Goal: Task Accomplishment & Management: Manage account settings

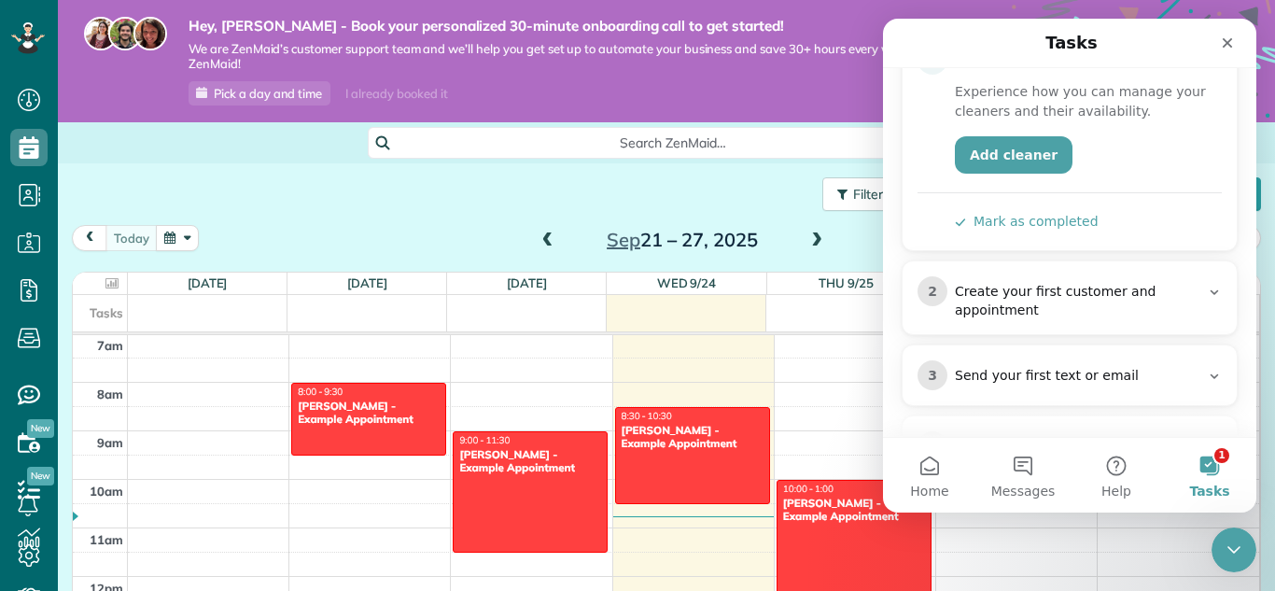
scroll to position [280, 0]
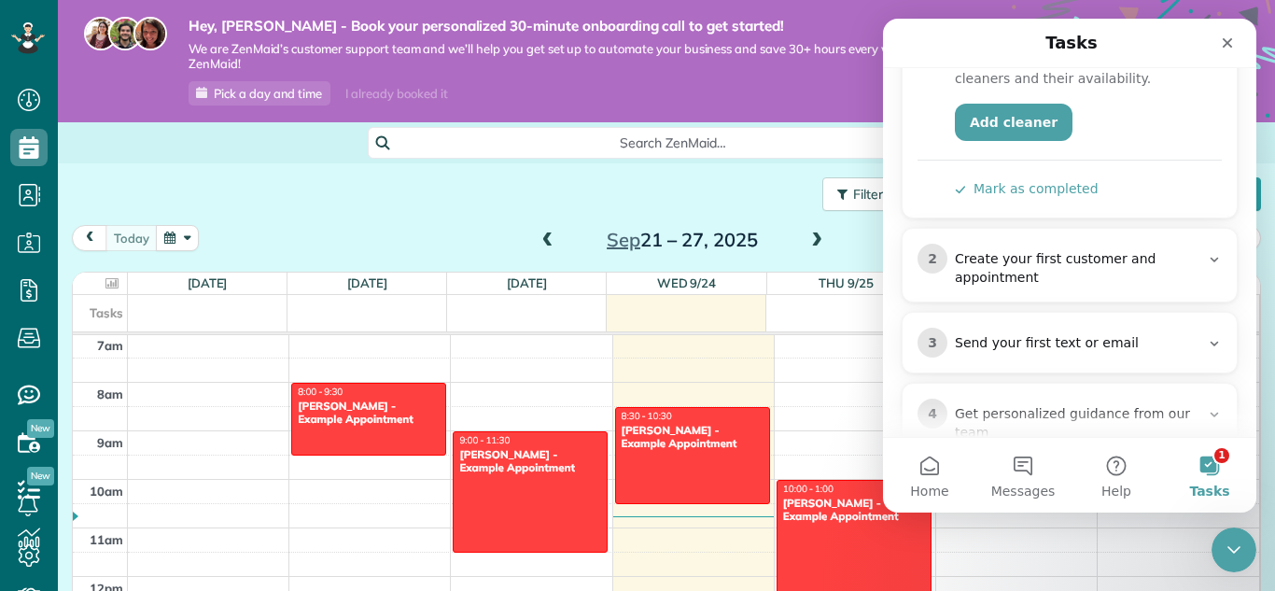
click at [1049, 250] on div "Create your first customer and appointment" at bounding box center [1077, 268] width 245 height 37
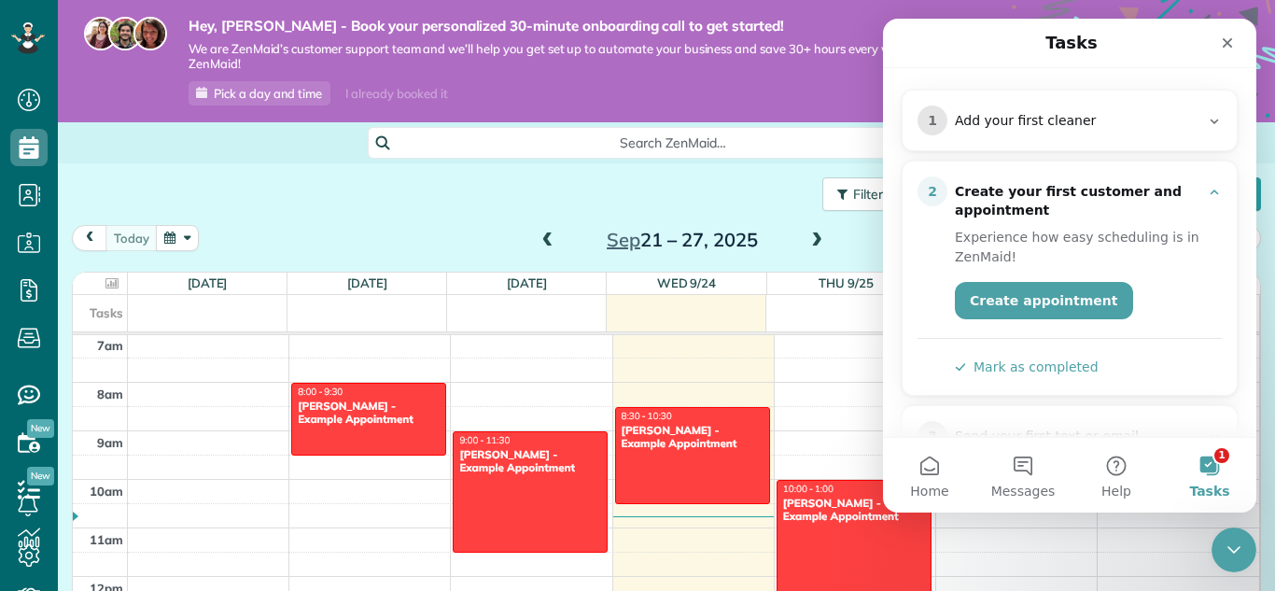
scroll to position [0, 0]
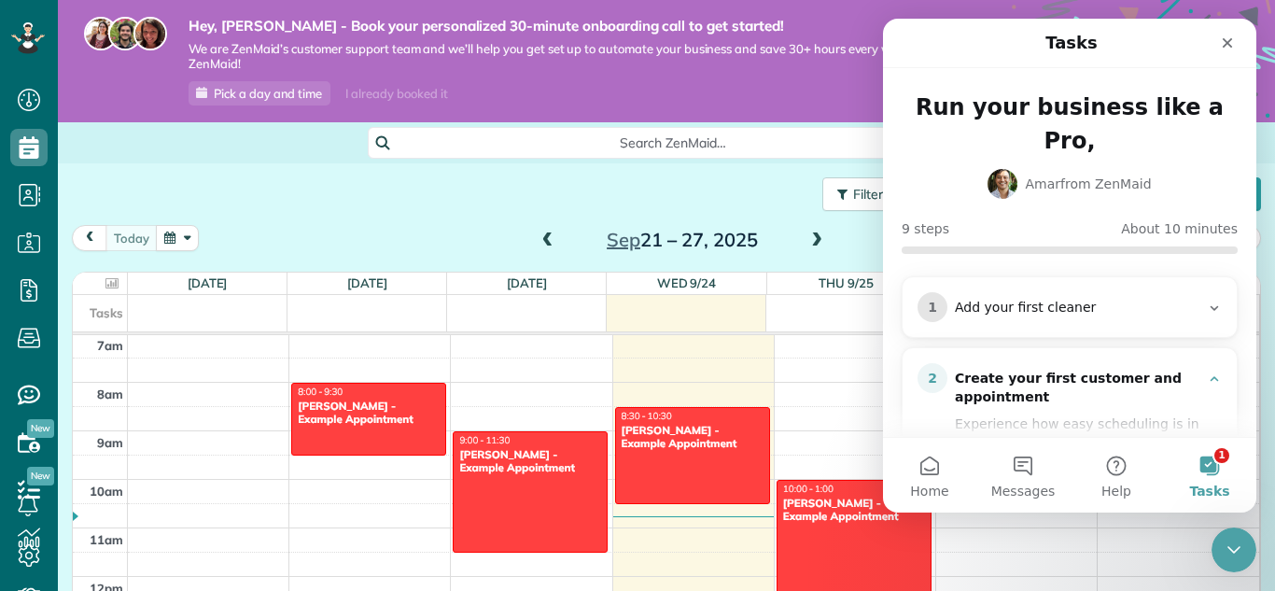
click at [1037, 299] on div "Add your first cleaner" at bounding box center [1077, 308] width 245 height 19
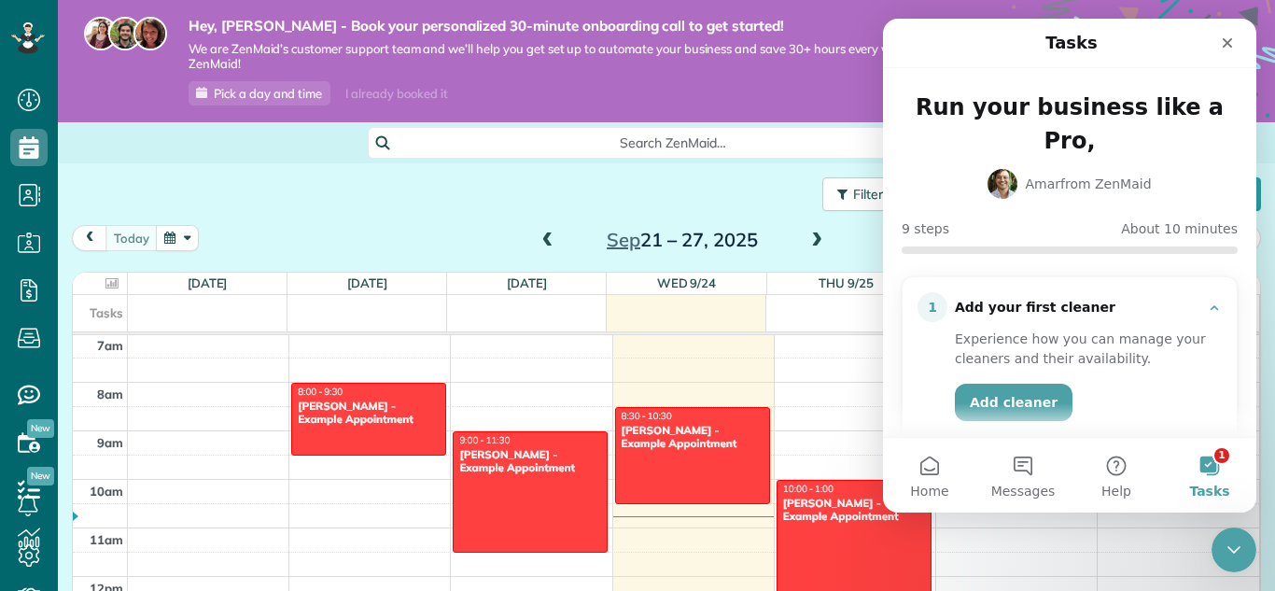
scroll to position [93, 0]
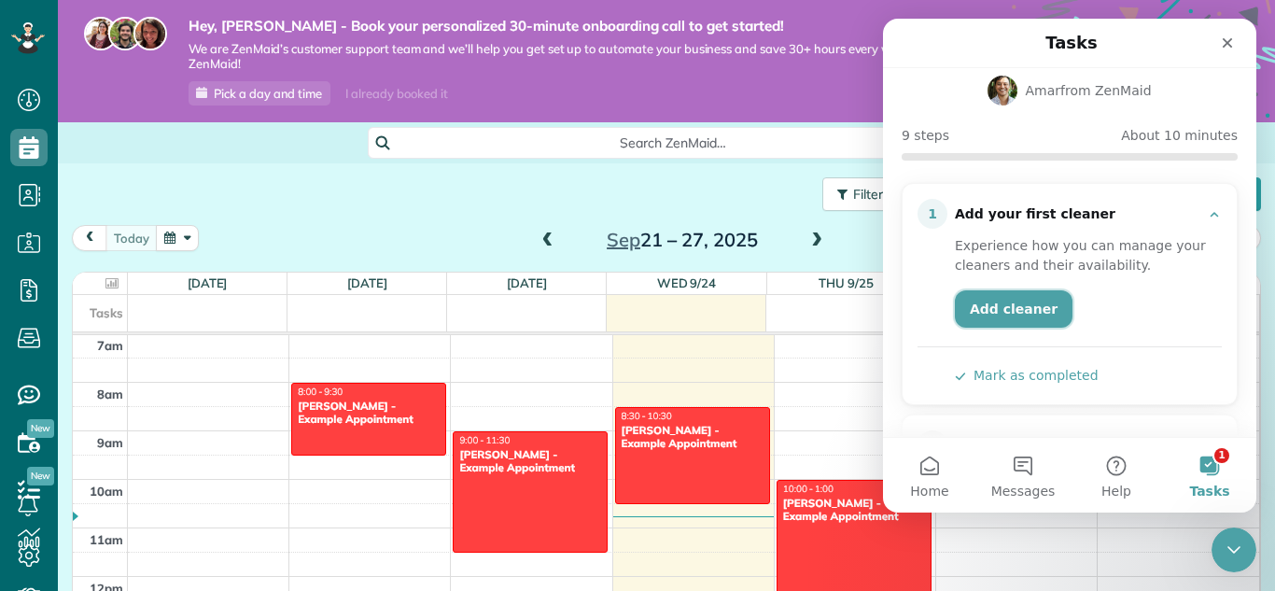
click at [1019, 290] on link "Add cleaner" at bounding box center [1014, 308] width 118 height 37
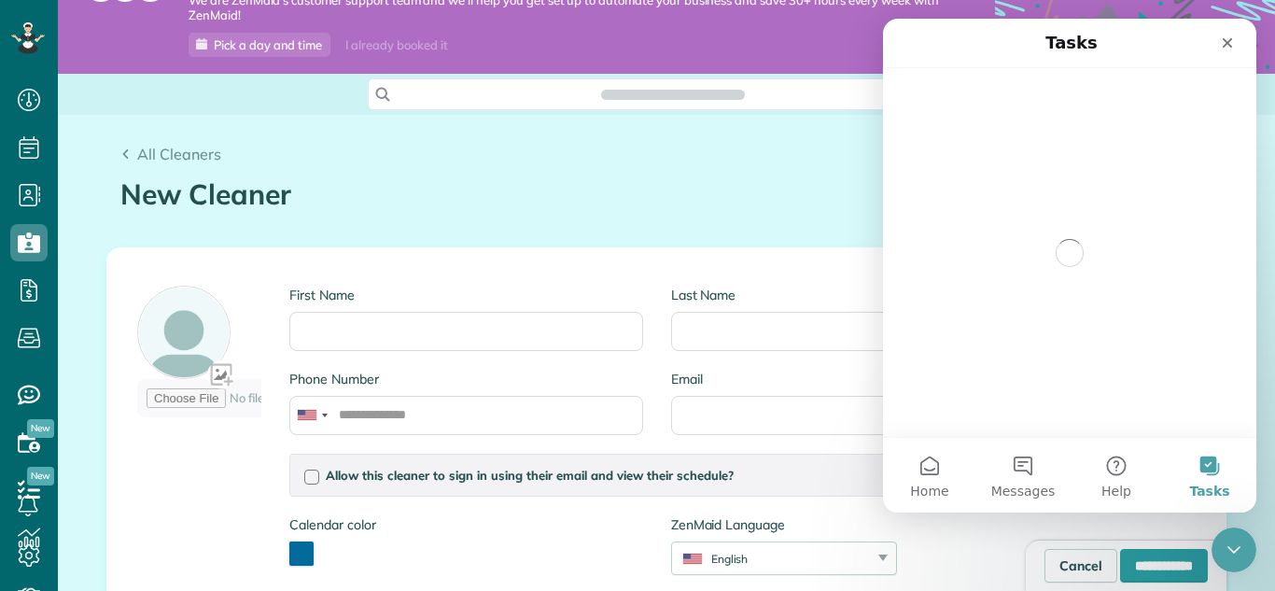
scroll to position [93, 0]
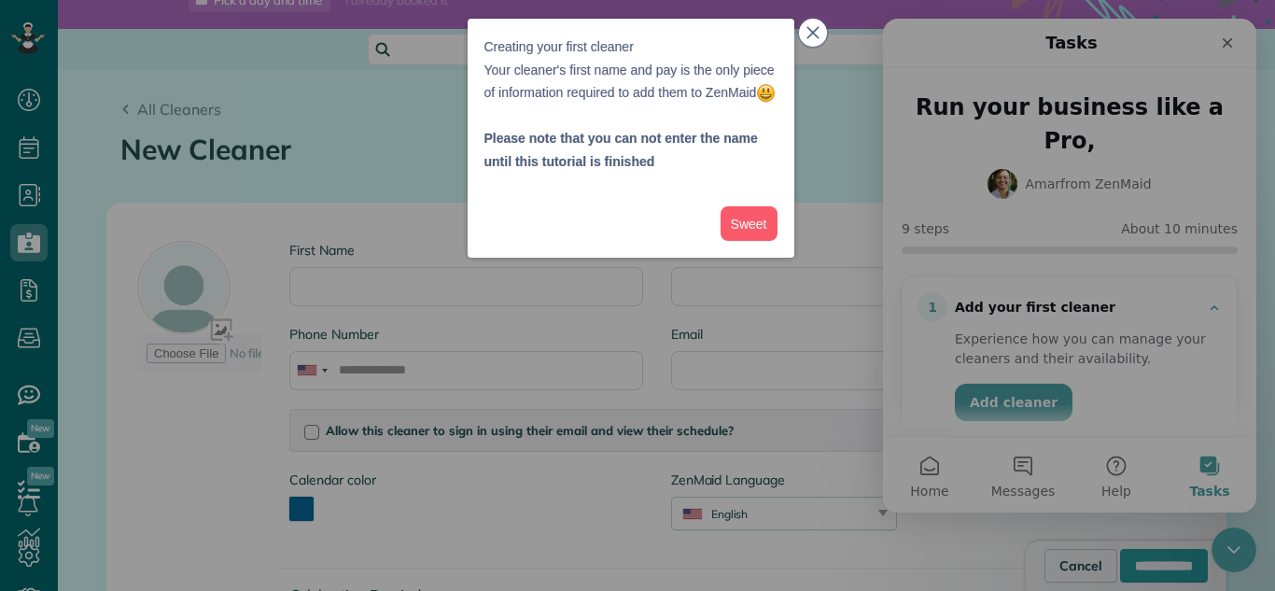
click at [817, 21] on button "close," at bounding box center [813, 33] width 28 height 28
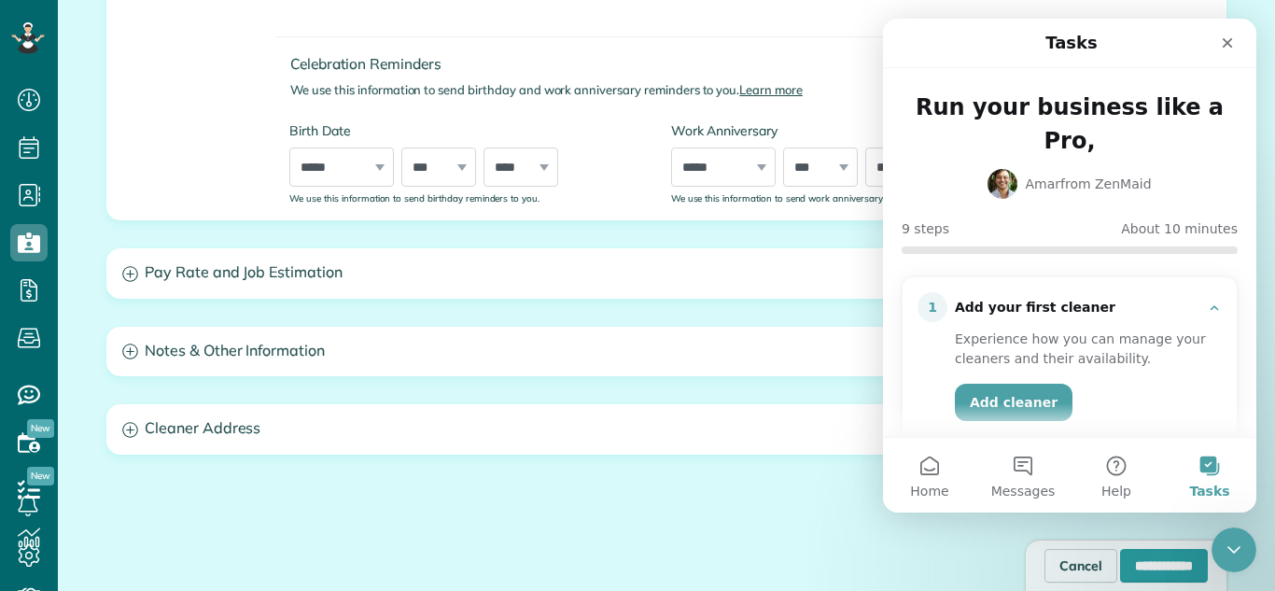
scroll to position [654, 0]
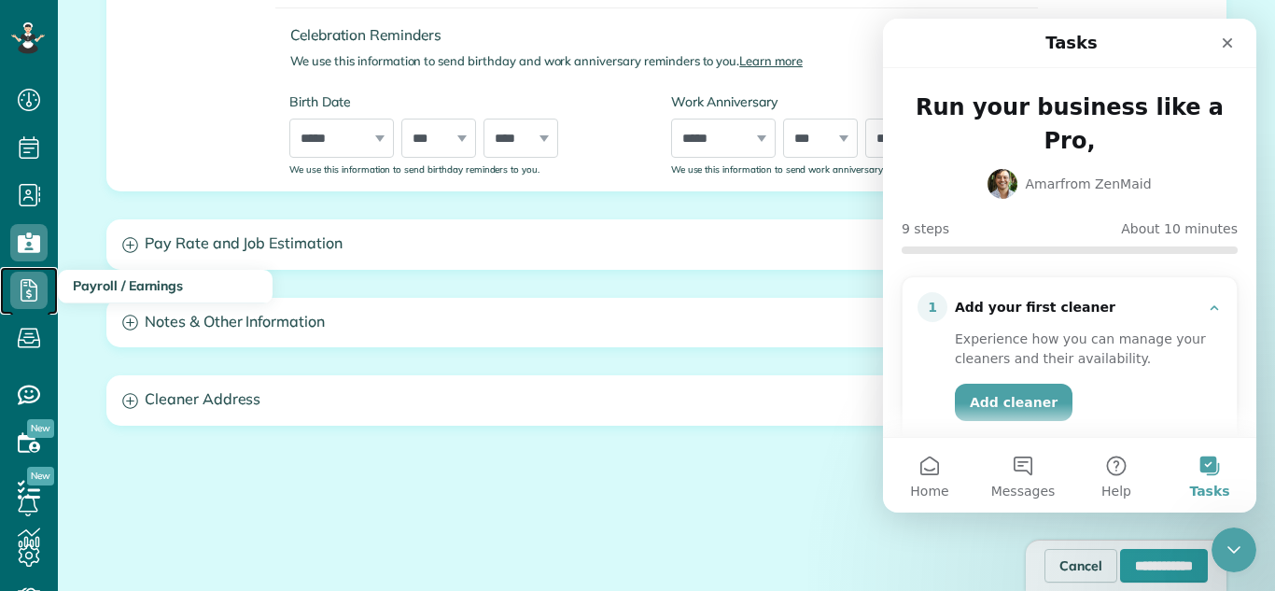
click at [23, 297] on icon at bounding box center [28, 290] width 37 height 37
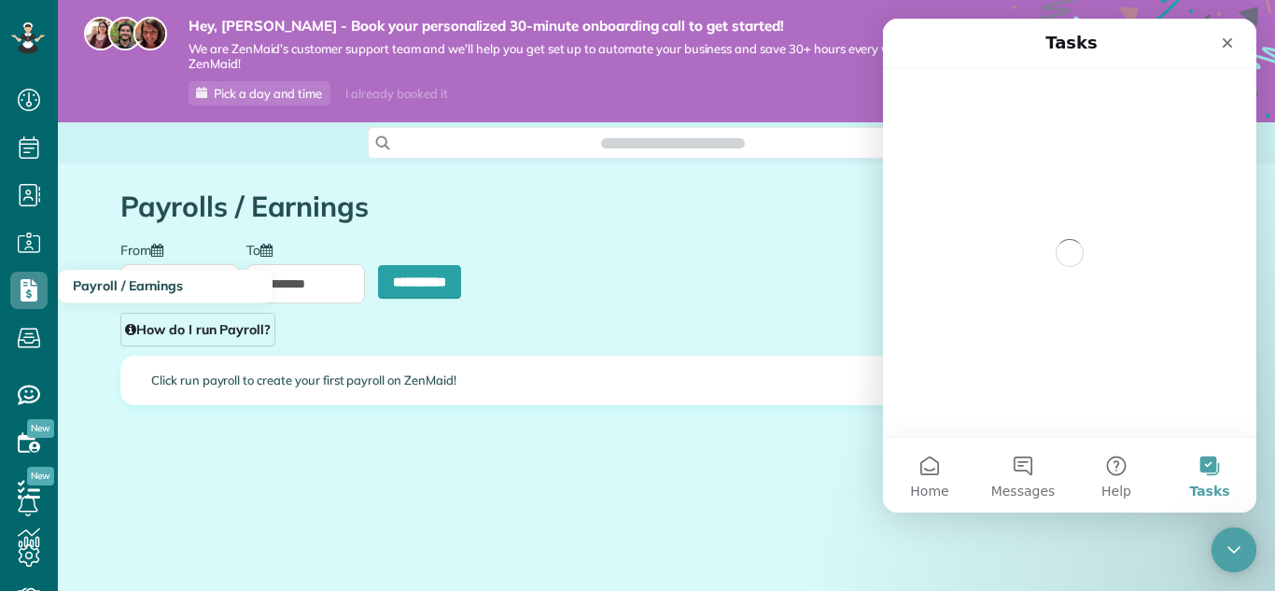
type input "**********"
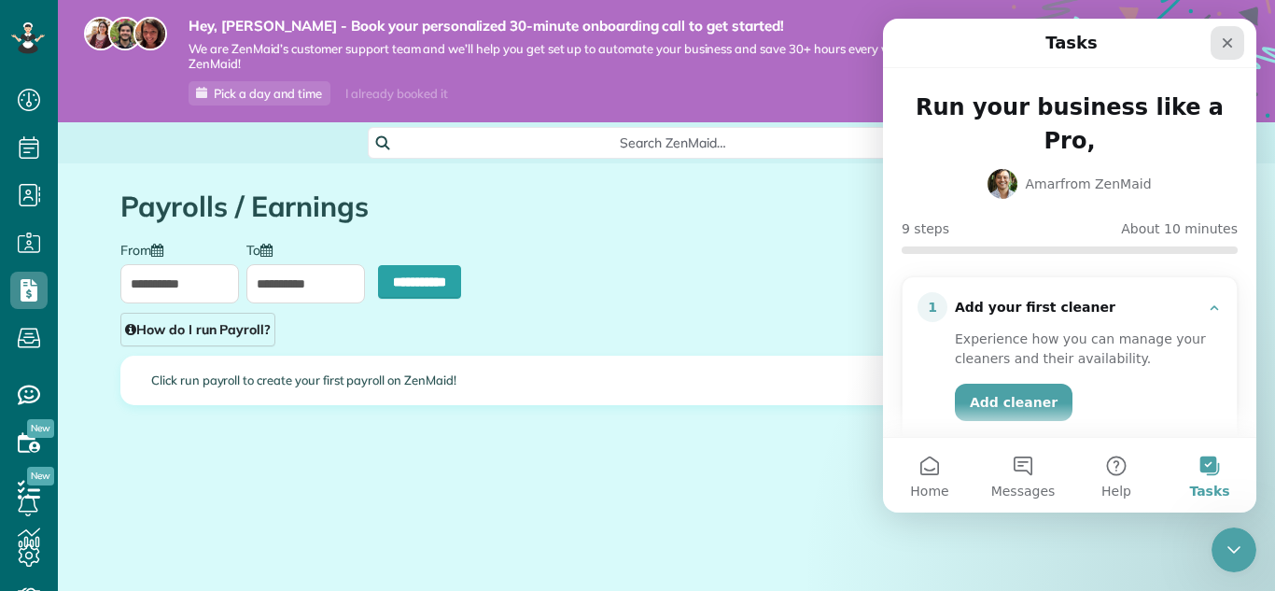
click at [1226, 51] on div "Close" at bounding box center [1228, 43] width 34 height 34
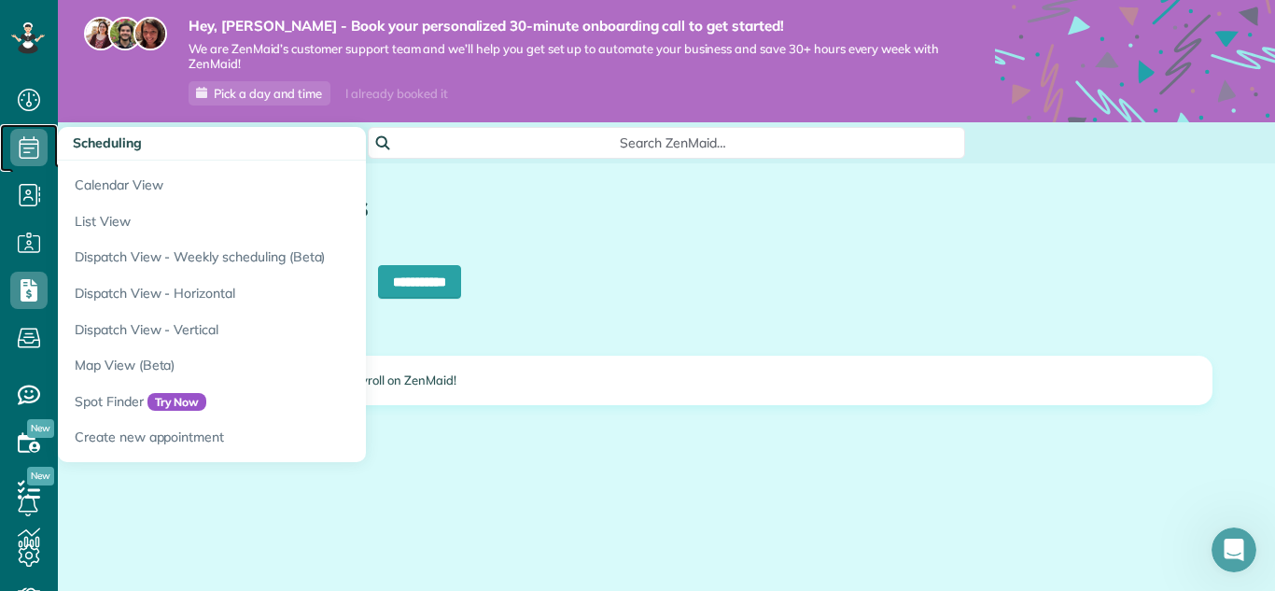
click at [37, 150] on use at bounding box center [30, 147] width 20 height 22
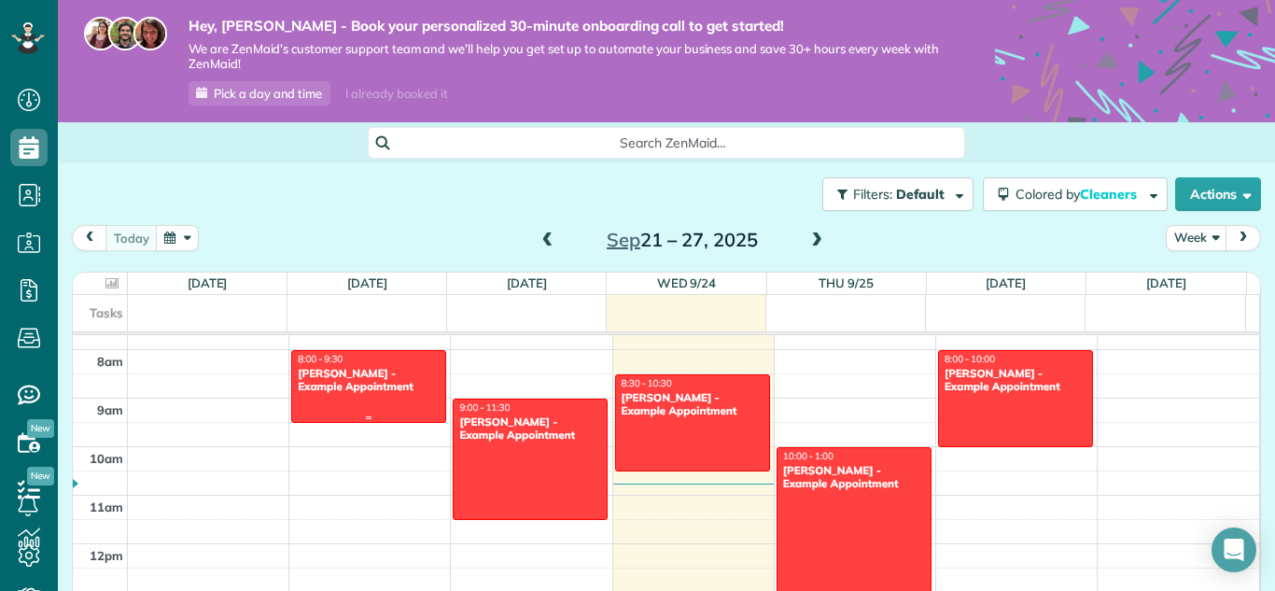
scroll to position [341, 0]
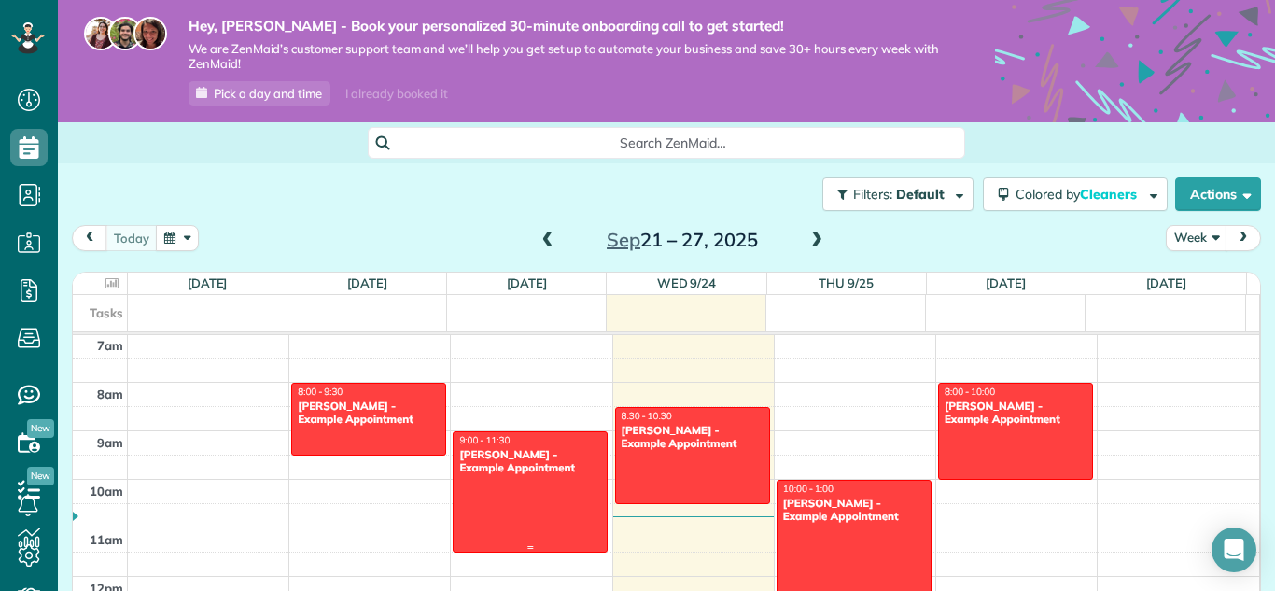
click at [530, 468] on div "[PERSON_NAME] - Example Appointment" at bounding box center [530, 461] width 144 height 27
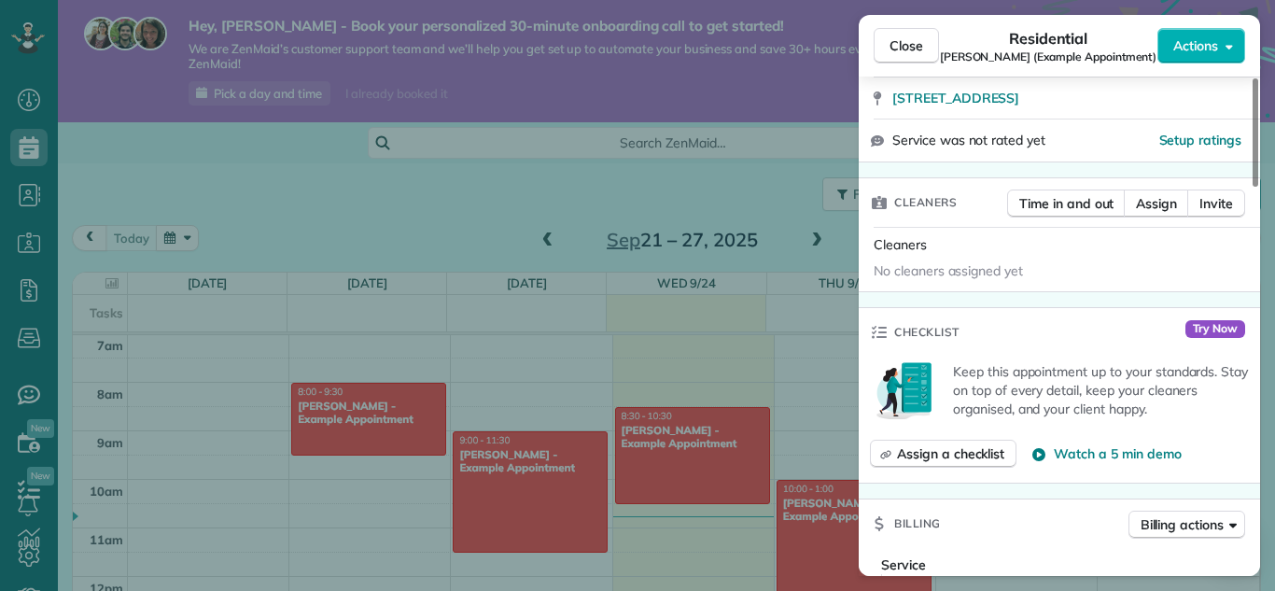
scroll to position [472, 0]
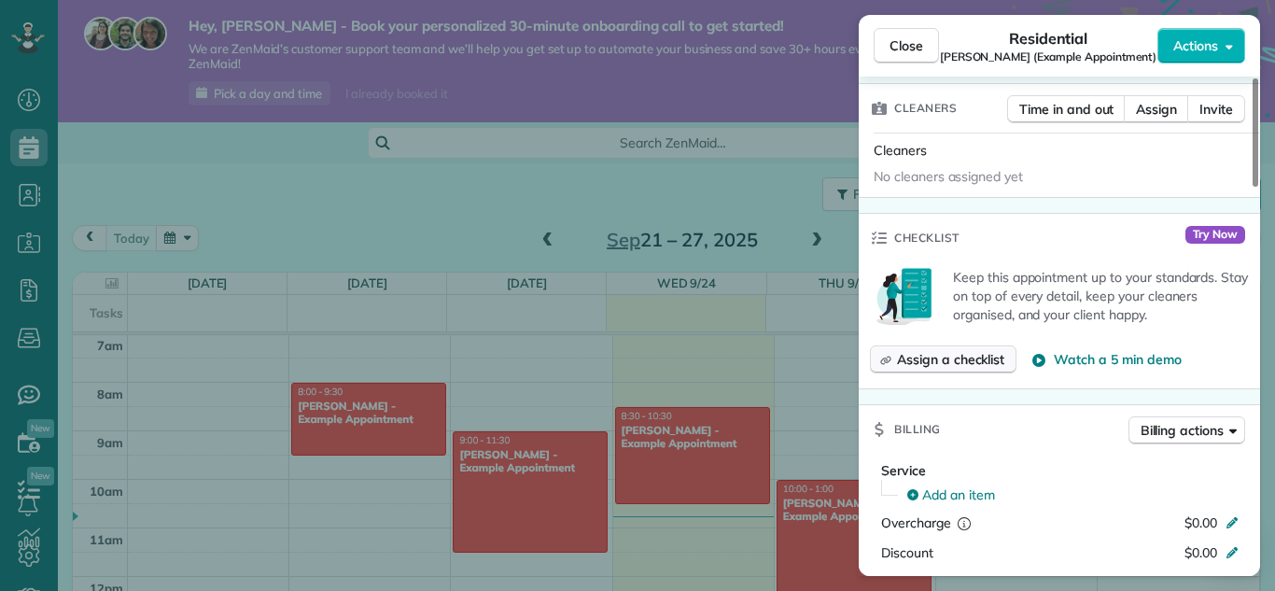
click at [978, 357] on span "Assign a checklist" at bounding box center [950, 359] width 107 height 19
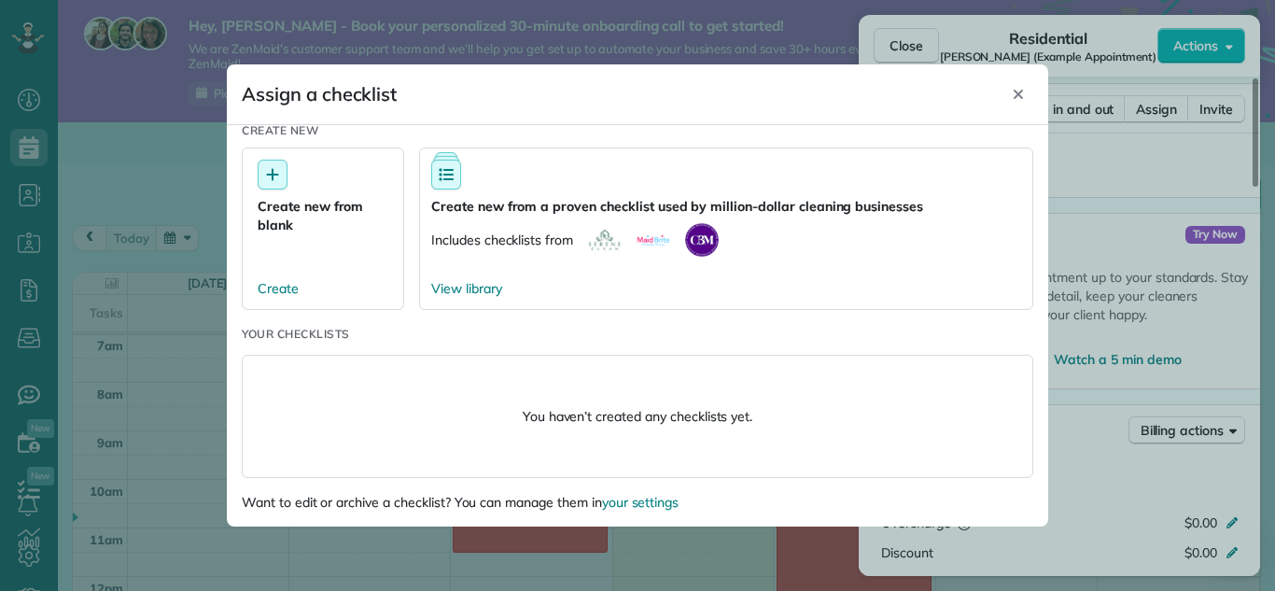
scroll to position [0, 0]
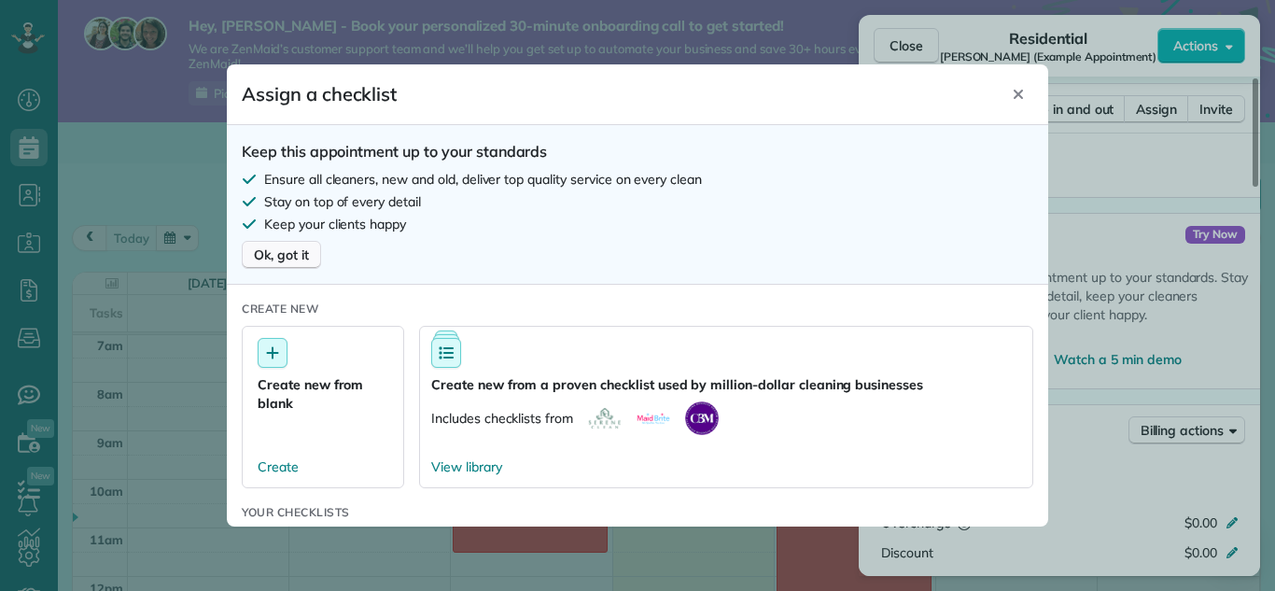
click at [283, 259] on span "Ok, got it" at bounding box center [281, 255] width 55 height 19
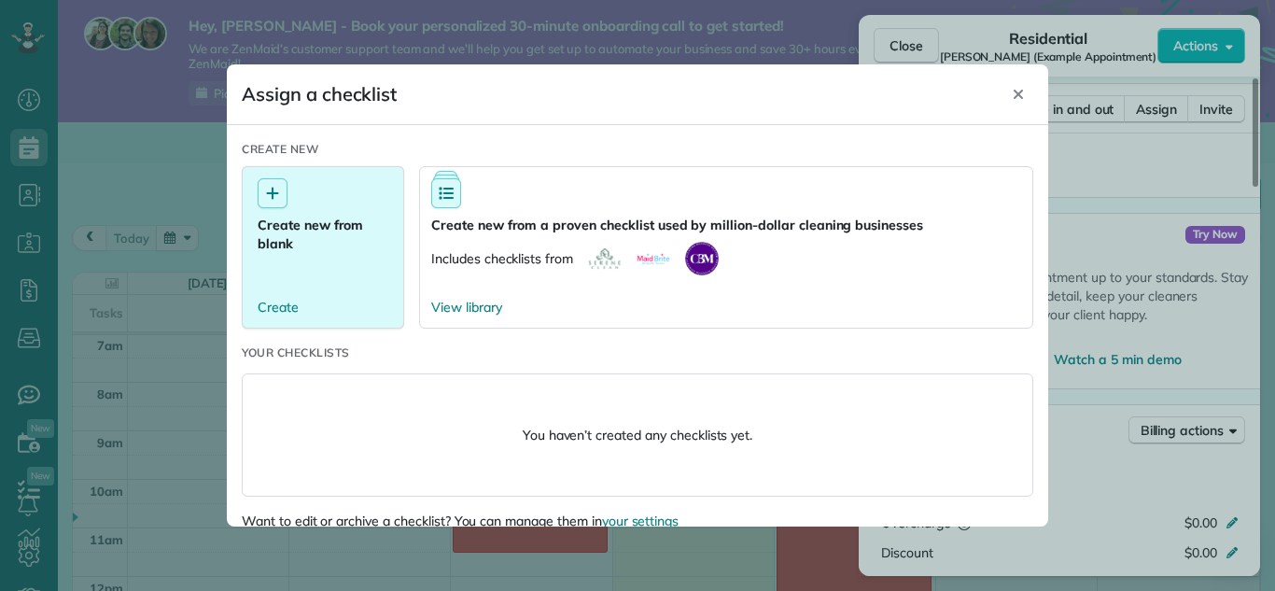
click at [305, 254] on div "Create new from blank Create" at bounding box center [323, 247] width 162 height 162
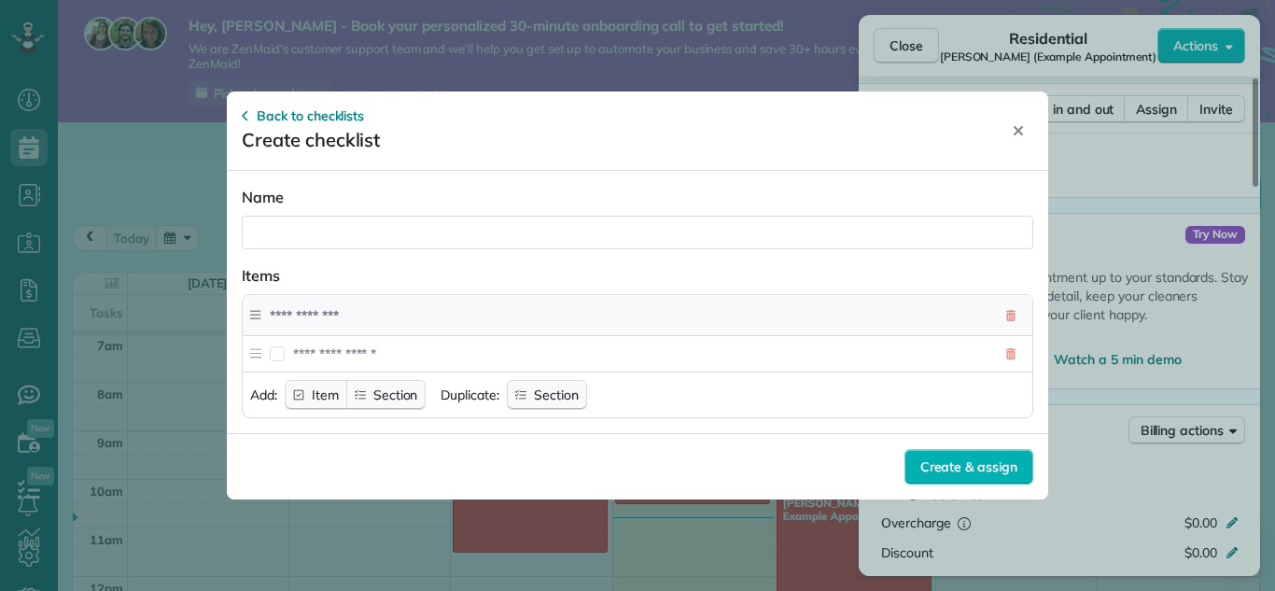
click at [298, 316] on input at bounding box center [625, 316] width 713 height 34
click at [246, 111] on icon "button" at bounding box center [245, 115] width 7 height 15
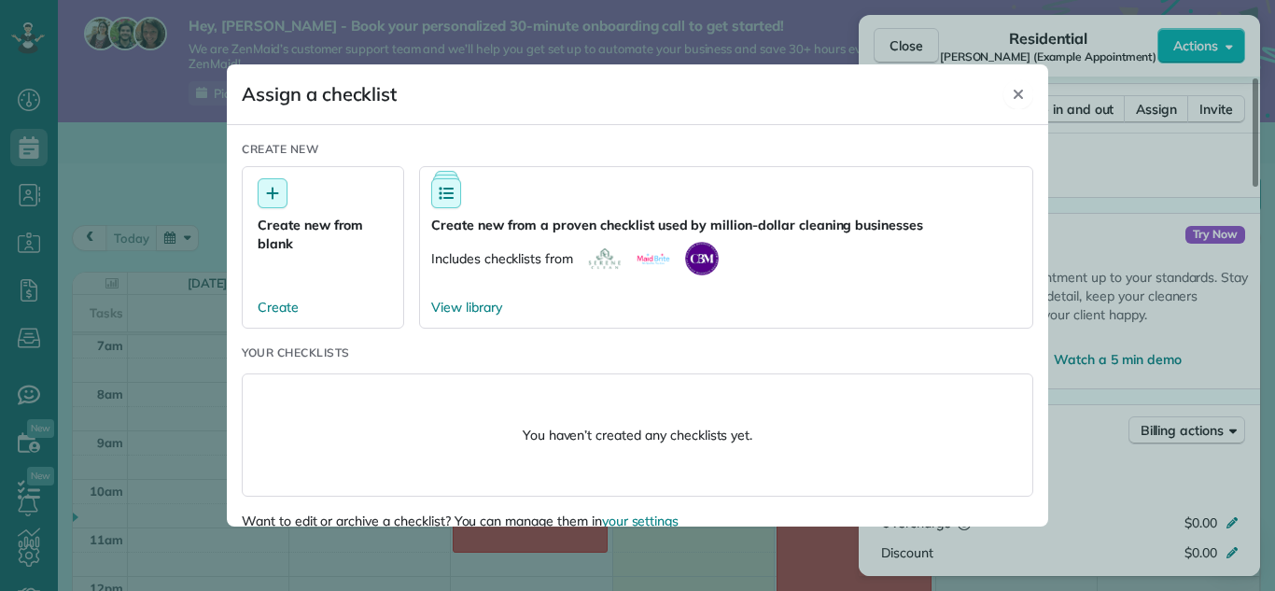
click at [1019, 95] on icon "Close" at bounding box center [1018, 94] width 9 height 9
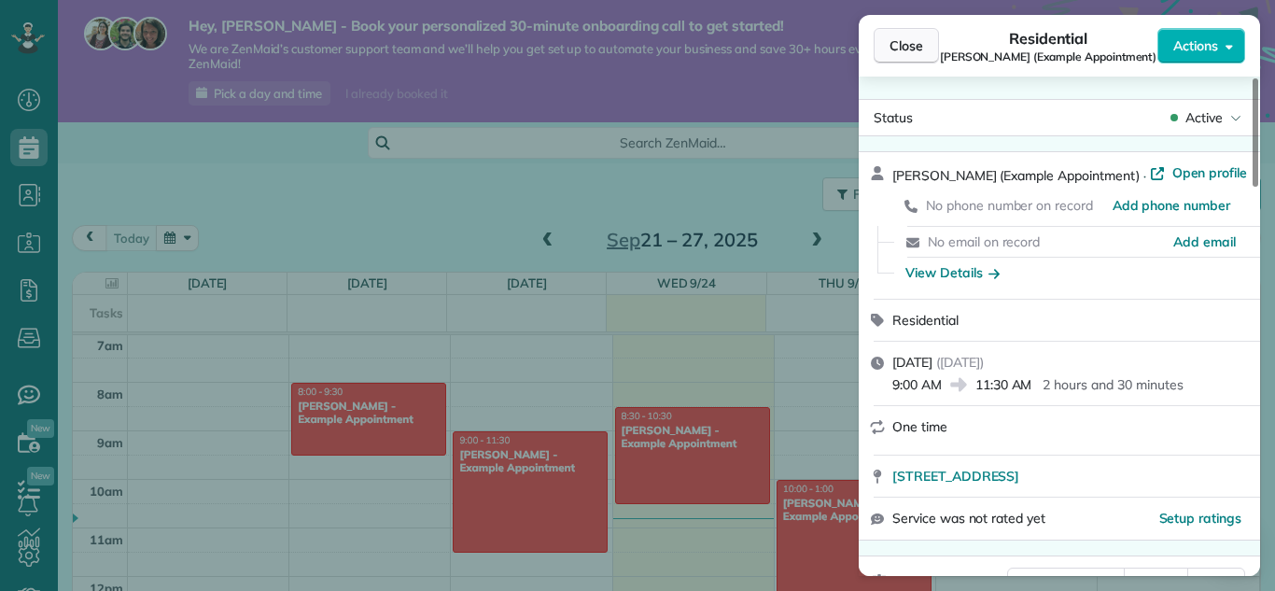
click at [904, 39] on span "Close" at bounding box center [907, 45] width 34 height 19
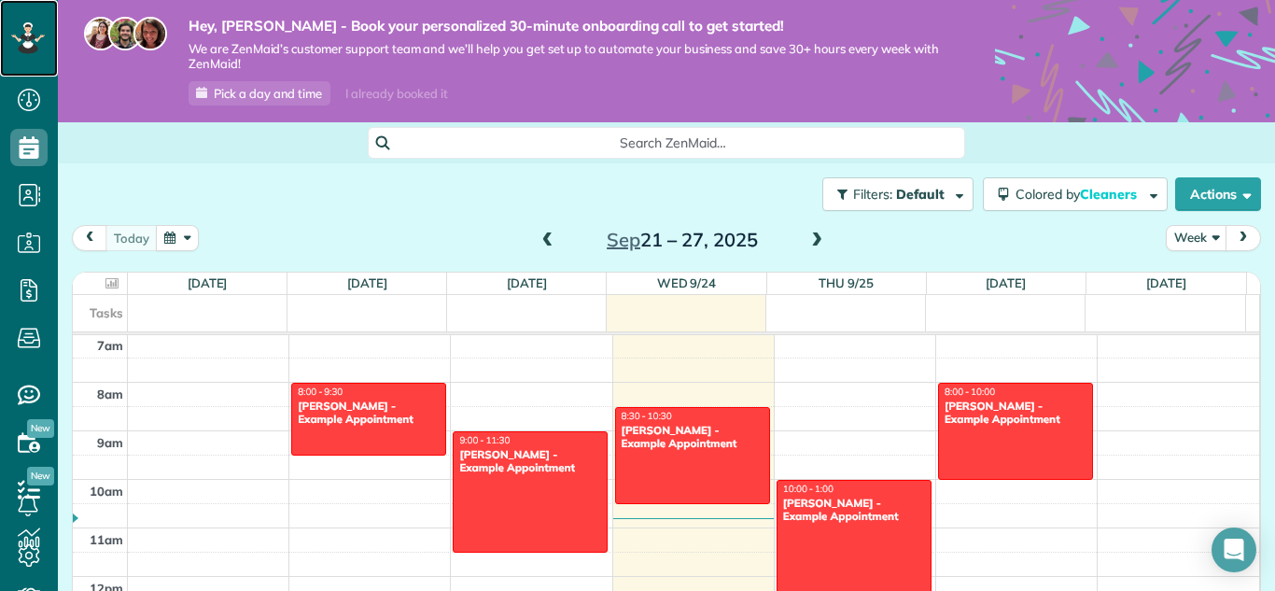
click at [21, 26] on icon at bounding box center [28, 38] width 34 height 32
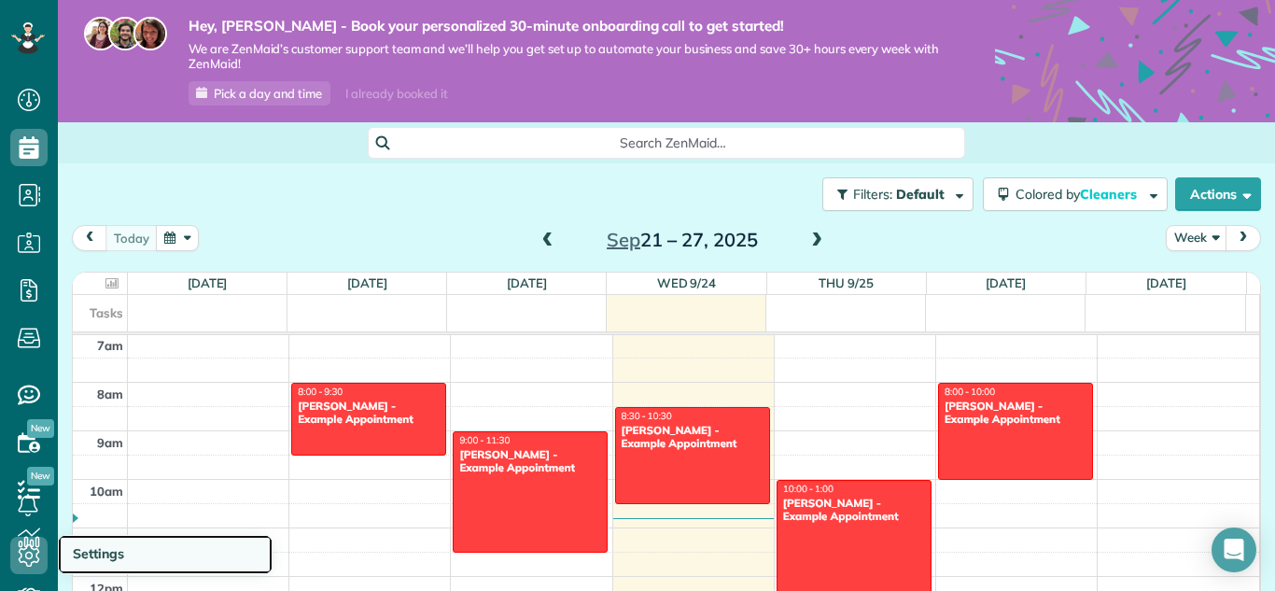
click at [117, 546] on span "Settings" at bounding box center [98, 553] width 51 height 17
